Goal: Navigation & Orientation: Find specific page/section

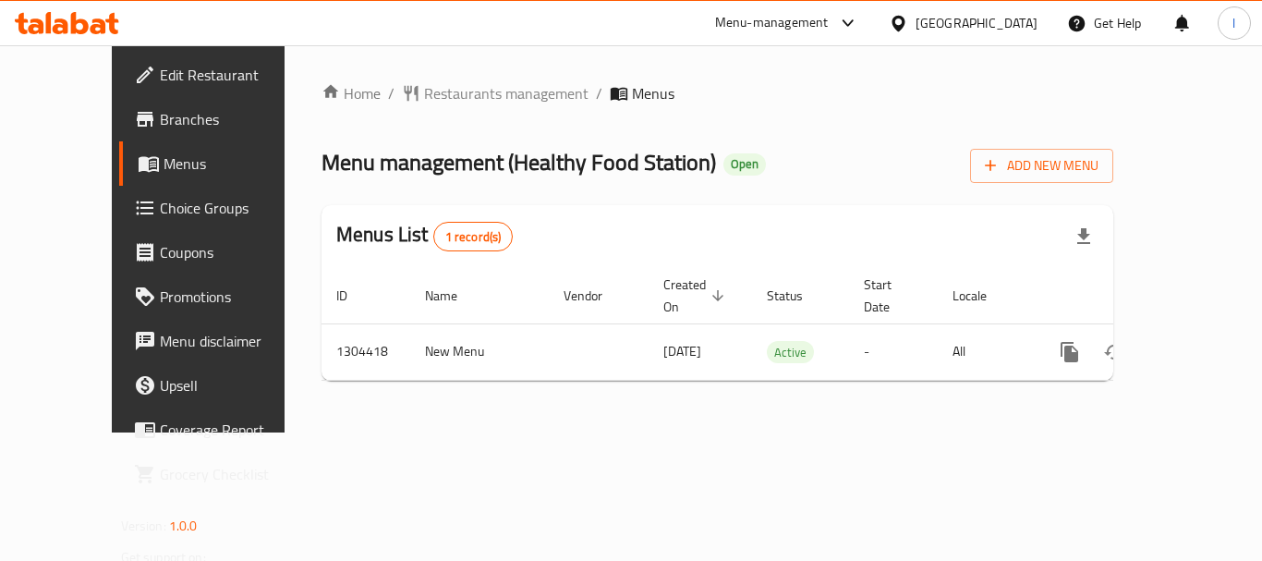
click at [822, 23] on div "Menu-management" at bounding box center [772, 23] width 114 height 22
click at [742, 151] on div "Restaurant-Management" at bounding box center [673, 161] width 145 height 20
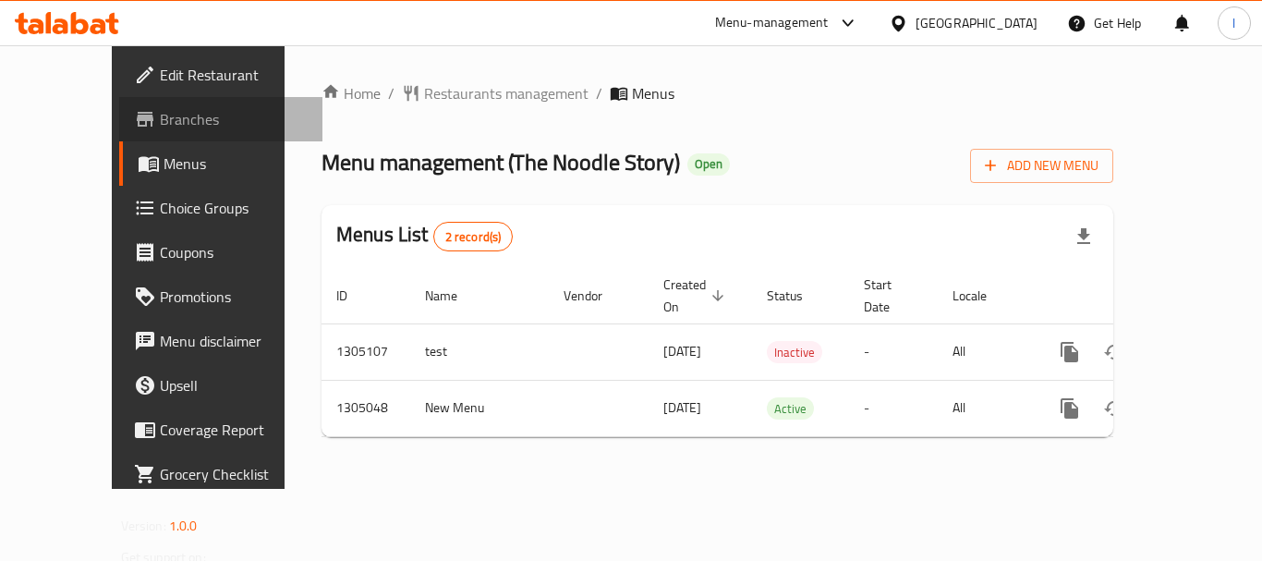
click at [160, 112] on span "Branches" at bounding box center [234, 119] width 148 height 22
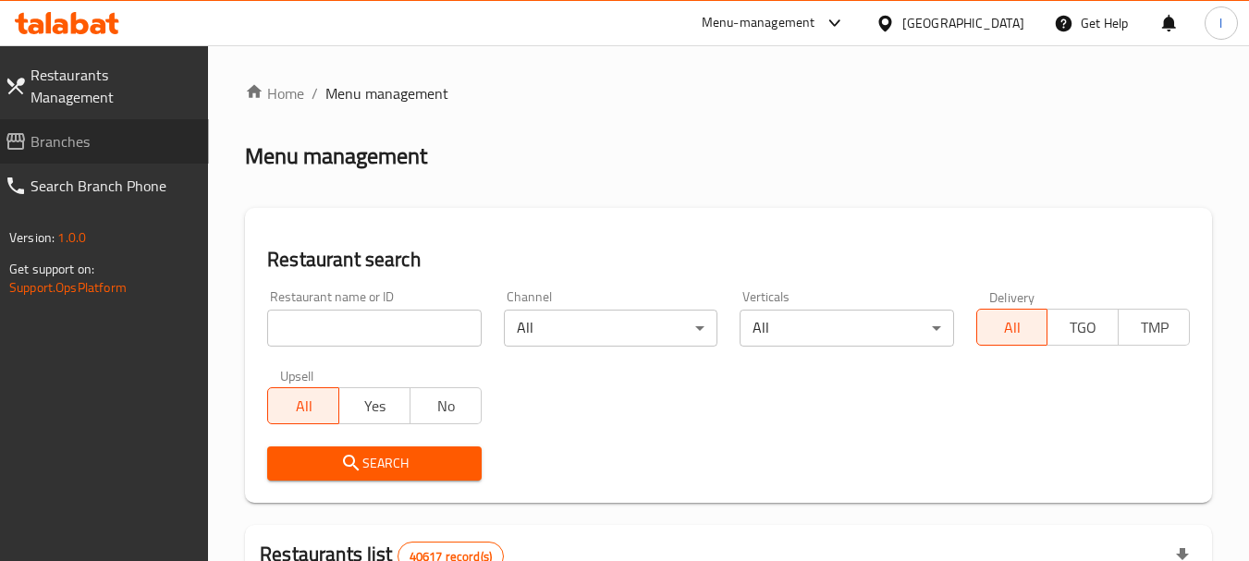
click at [77, 130] on span "Branches" at bounding box center [112, 141] width 164 height 22
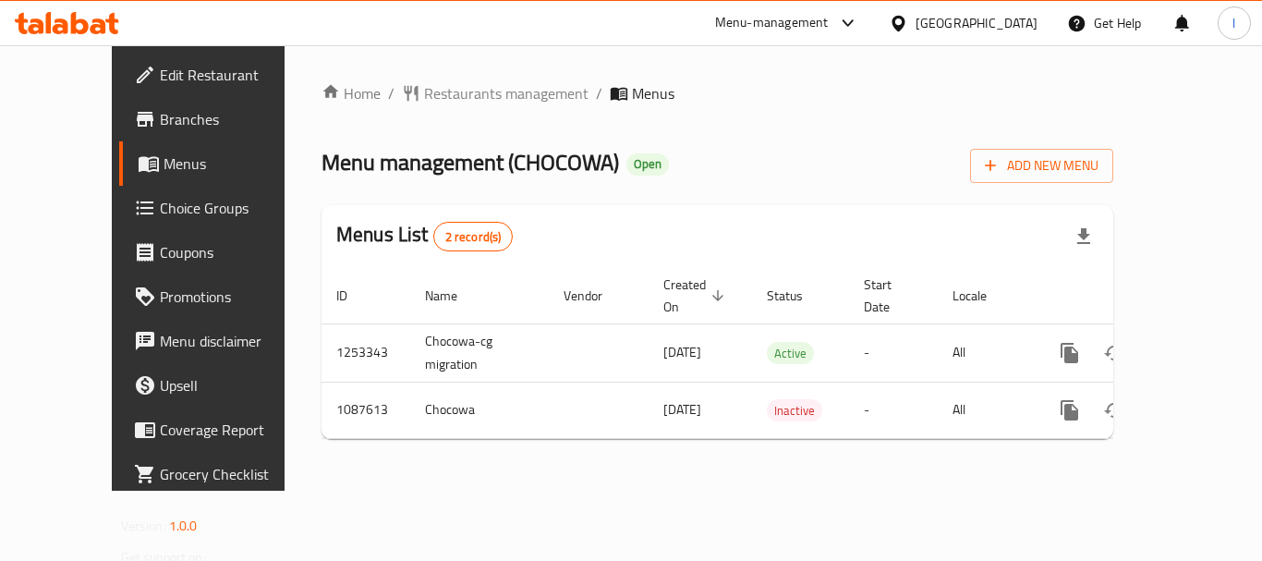
click at [815, 18] on div "Menu-management" at bounding box center [772, 23] width 114 height 22
click at [676, 161] on div "Restaurant-Management" at bounding box center [673, 161] width 145 height 20
click at [809, 18] on div "Menu-management" at bounding box center [772, 23] width 114 height 22
click at [707, 151] on div "Restaurant-Management" at bounding box center [673, 161] width 145 height 20
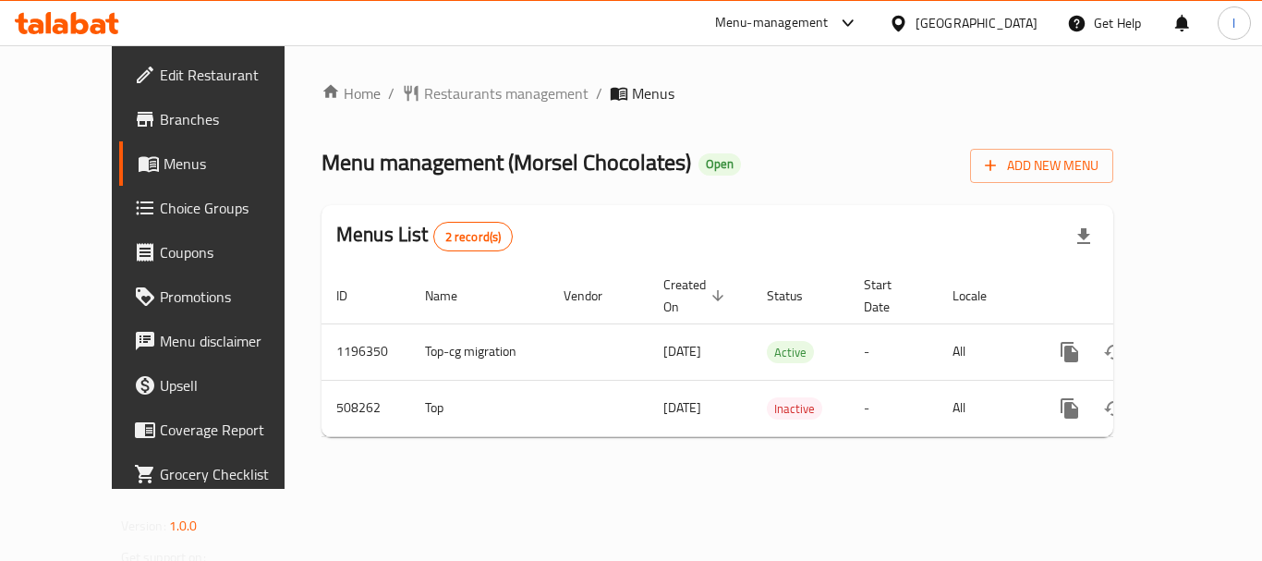
click at [921, 26] on div "[GEOGRAPHIC_DATA]" at bounding box center [977, 23] width 122 height 20
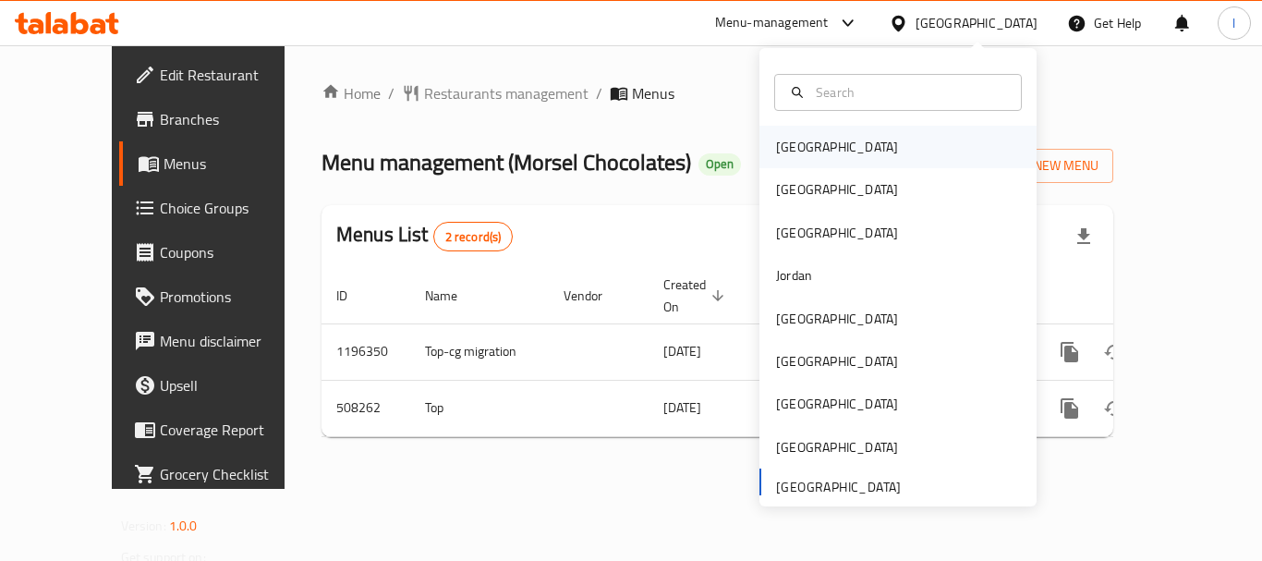
click at [833, 141] on div "[GEOGRAPHIC_DATA]" at bounding box center [898, 147] width 277 height 43
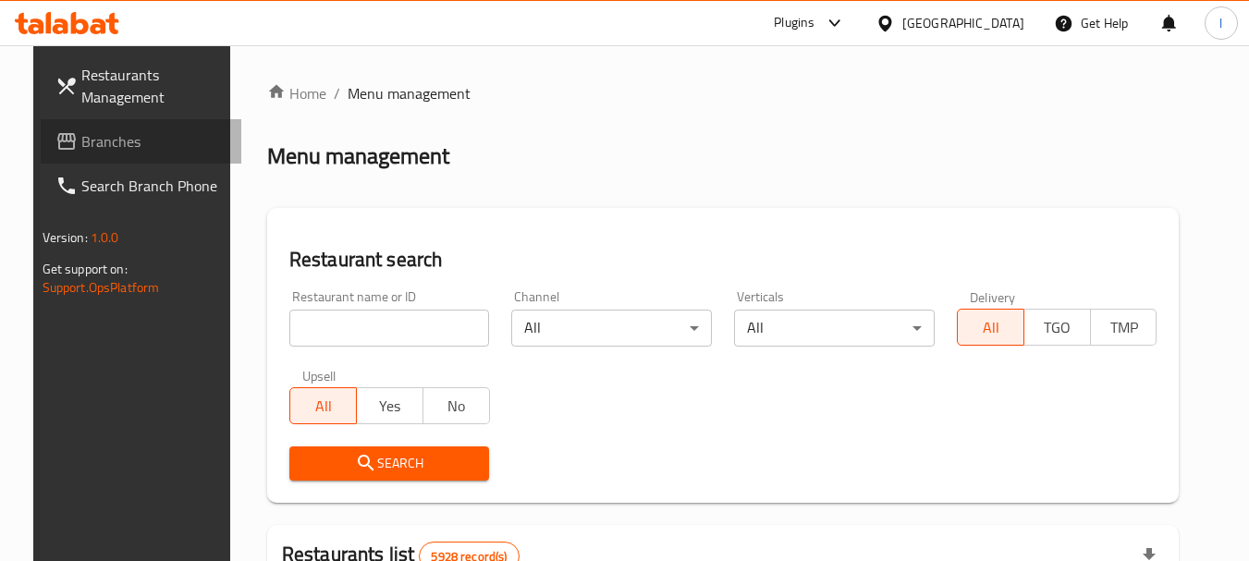
click at [117, 127] on link "Branches" at bounding box center [141, 141] width 201 height 44
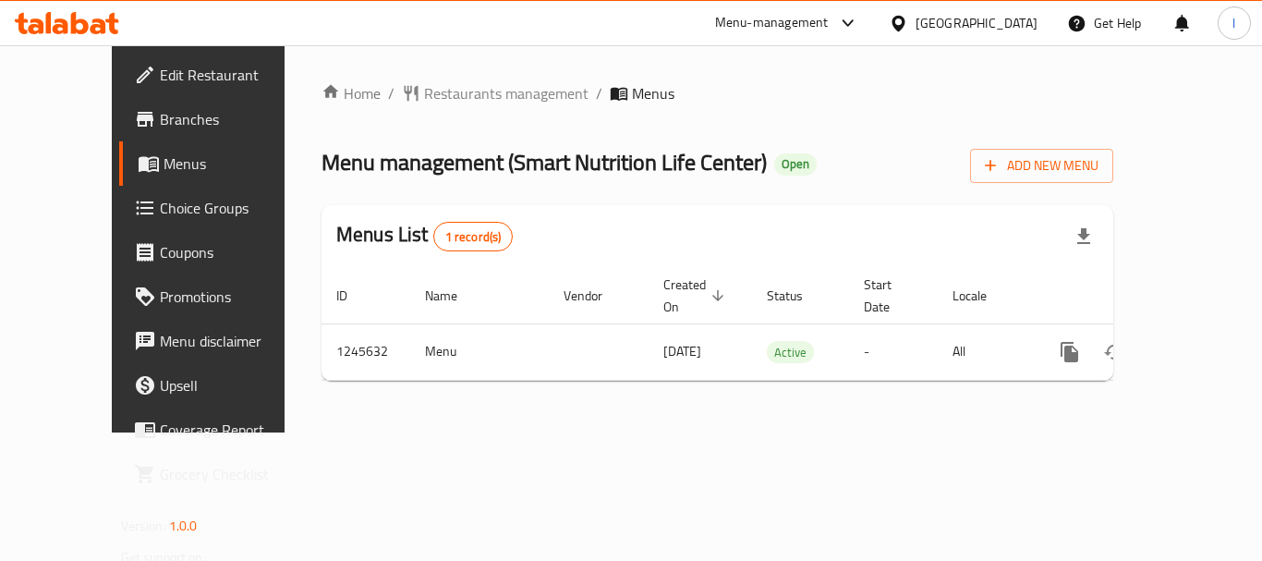
click at [1017, 11] on div "[GEOGRAPHIC_DATA]" at bounding box center [963, 23] width 178 height 44
click at [1000, 33] on div "[GEOGRAPHIC_DATA]" at bounding box center [977, 23] width 122 height 20
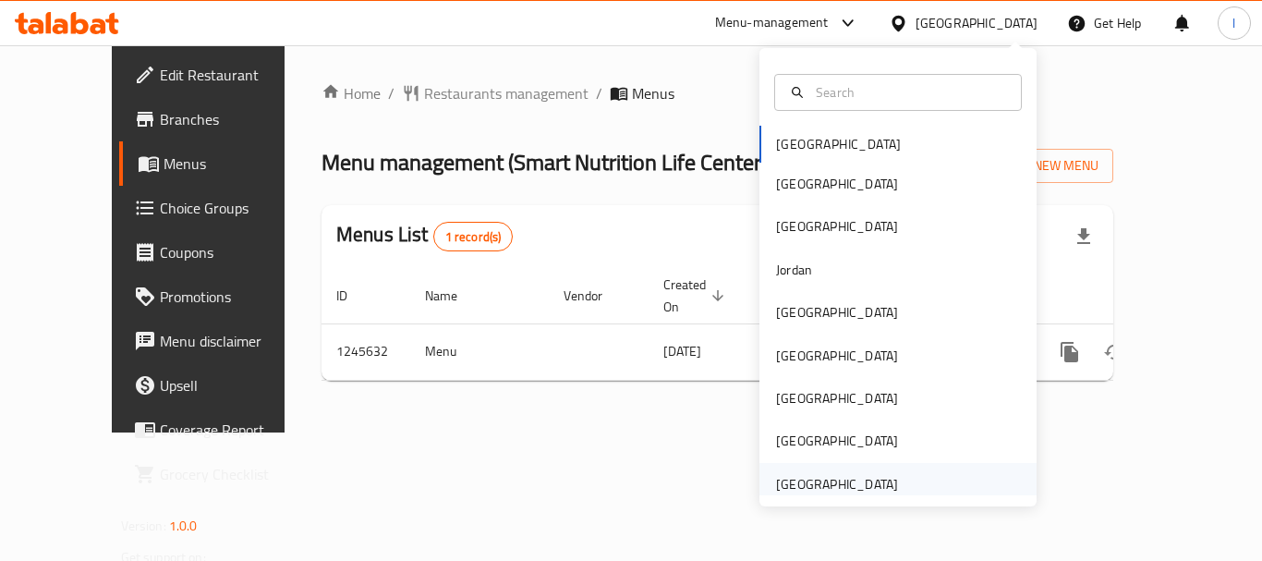
click at [895, 479] on div "[GEOGRAPHIC_DATA]" at bounding box center [837, 484] width 152 height 43
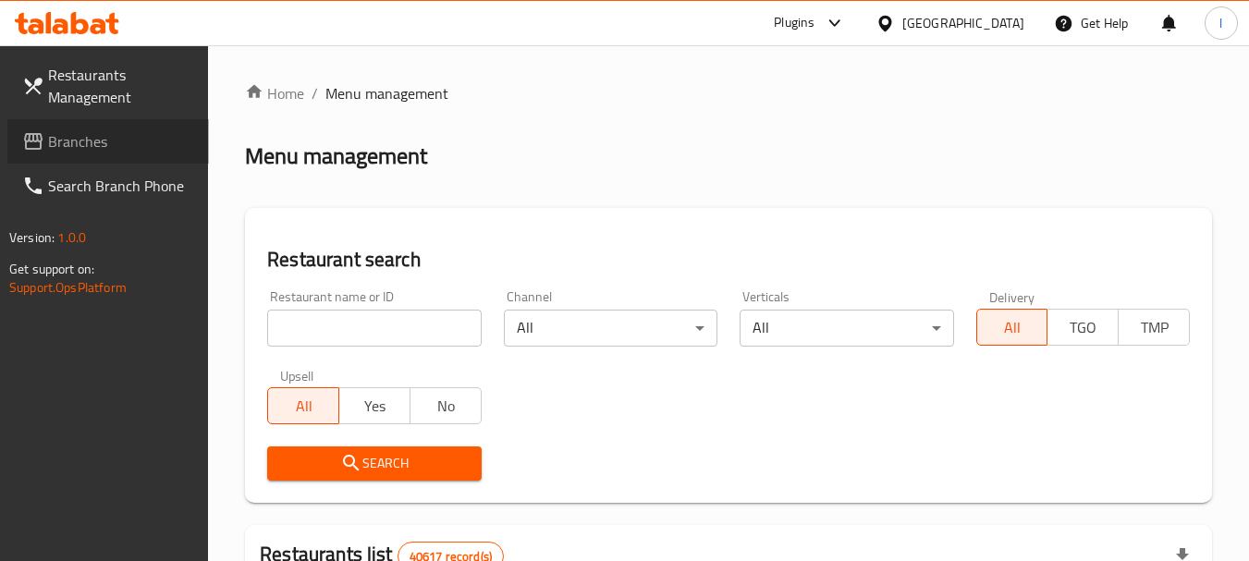
click at [21, 133] on link "Branches" at bounding box center [107, 141] width 201 height 44
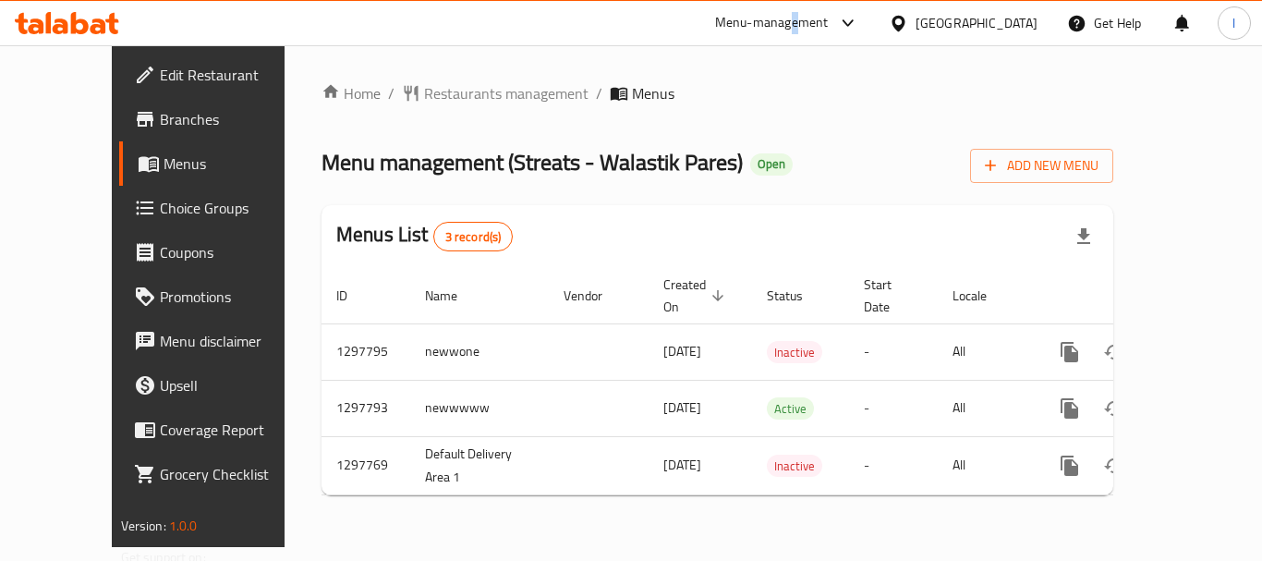
click at [799, 18] on div "Menu-management" at bounding box center [772, 23] width 114 height 22
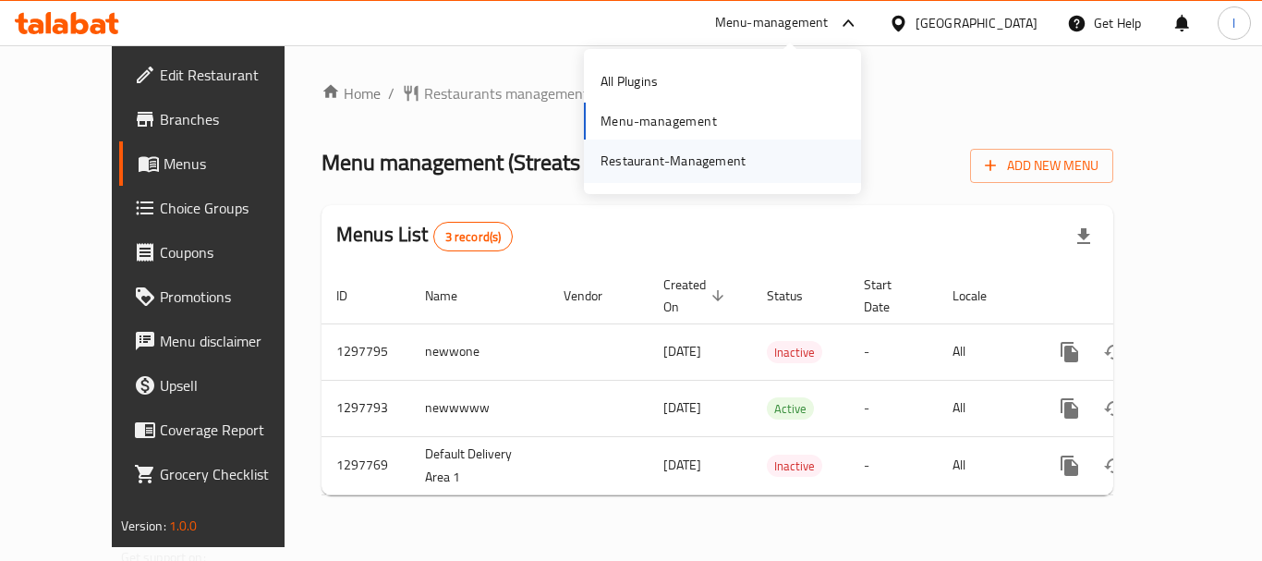
click at [716, 157] on div "Restaurant-Management" at bounding box center [673, 161] width 145 height 20
